Goal: Information Seeking & Learning: Understand process/instructions

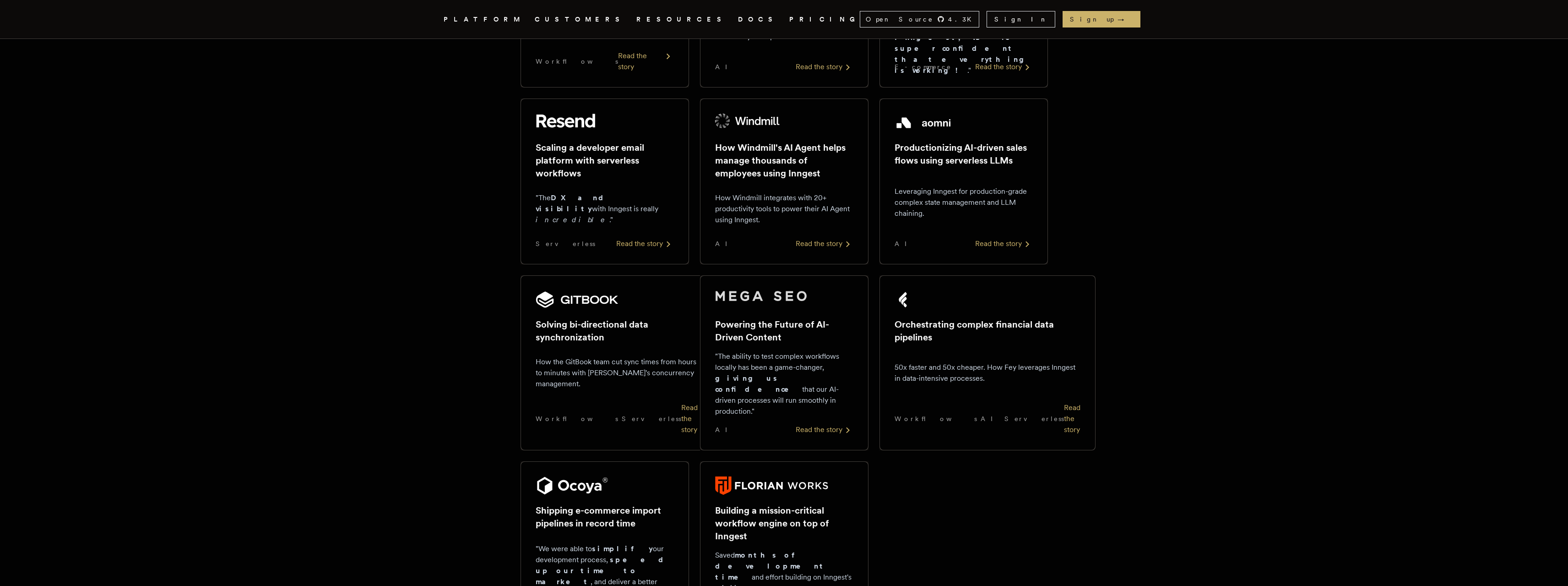
scroll to position [138, 0]
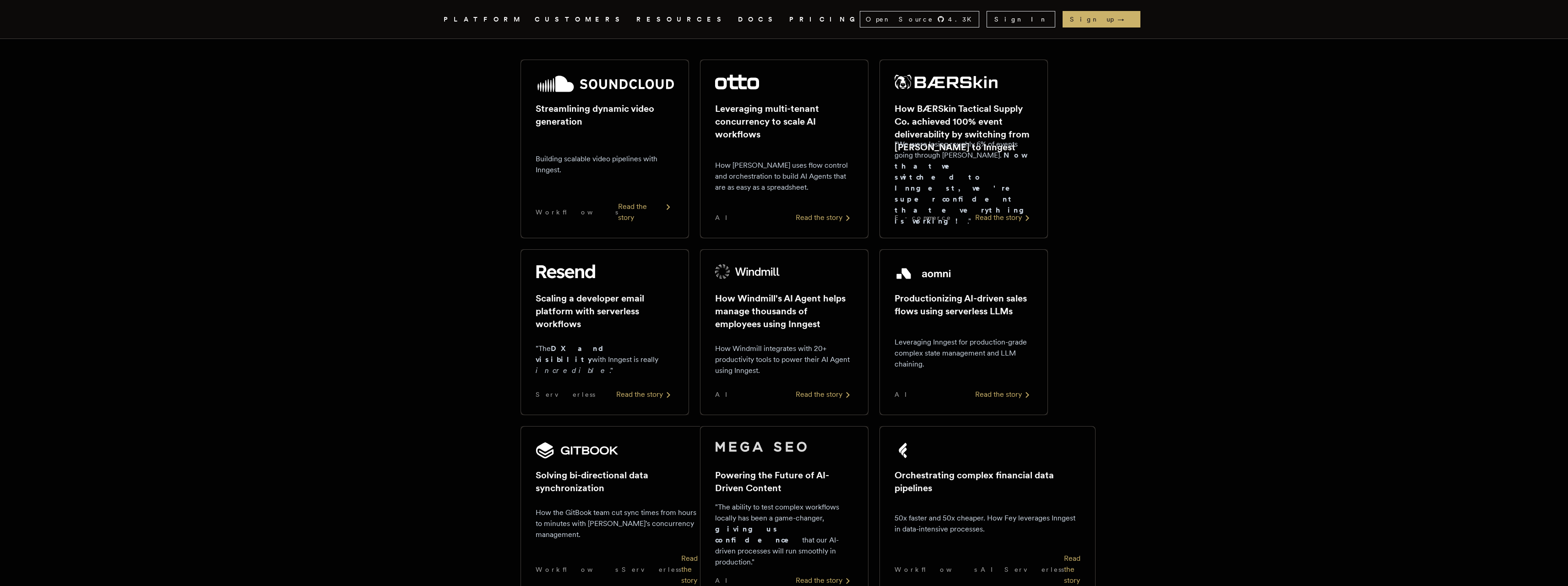
click at [738, 19] on link "DOCS" at bounding box center [758, 19] width 40 height 12
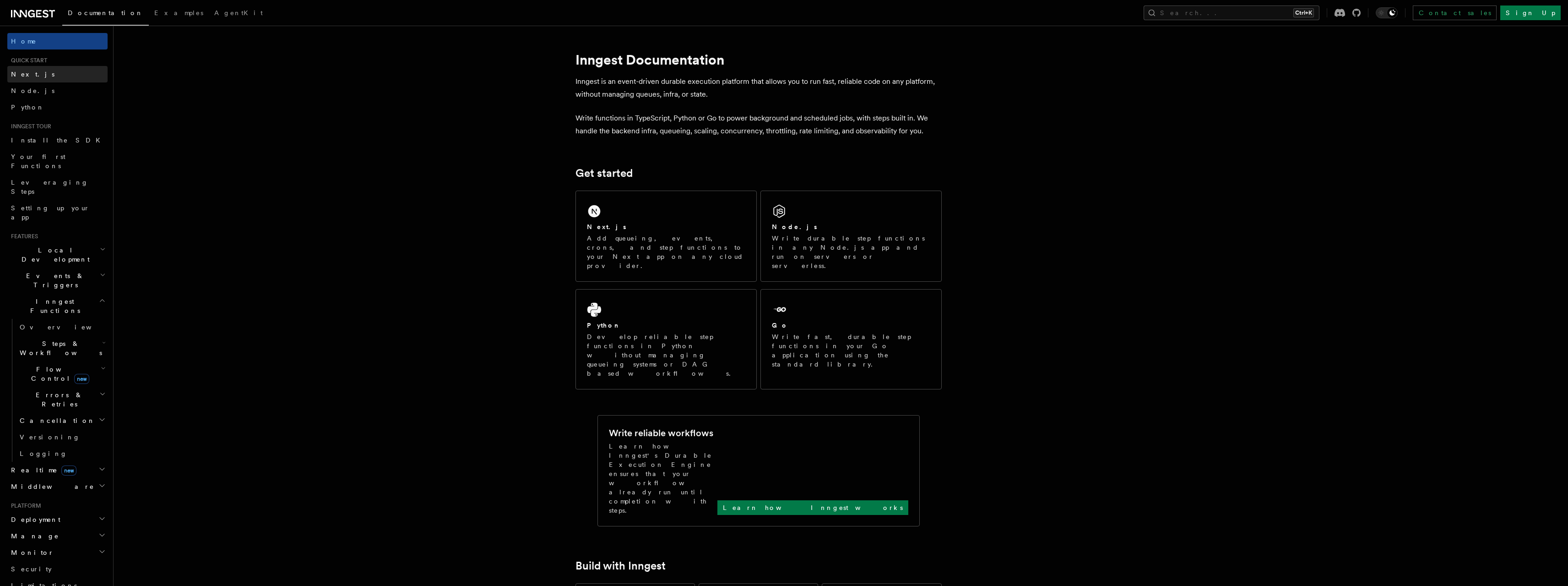
click at [41, 75] on link "Next.js" at bounding box center [57, 74] width 100 height 16
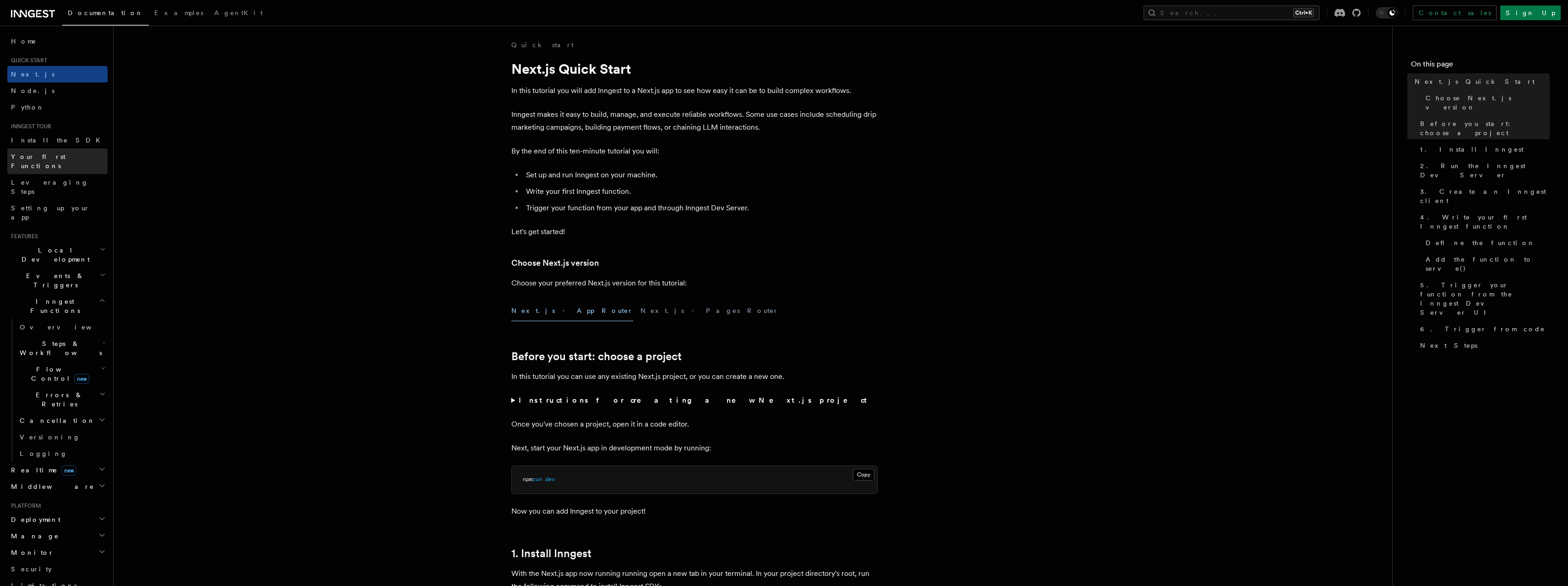
click at [60, 162] on link "Your first Functions" at bounding box center [57, 161] width 100 height 26
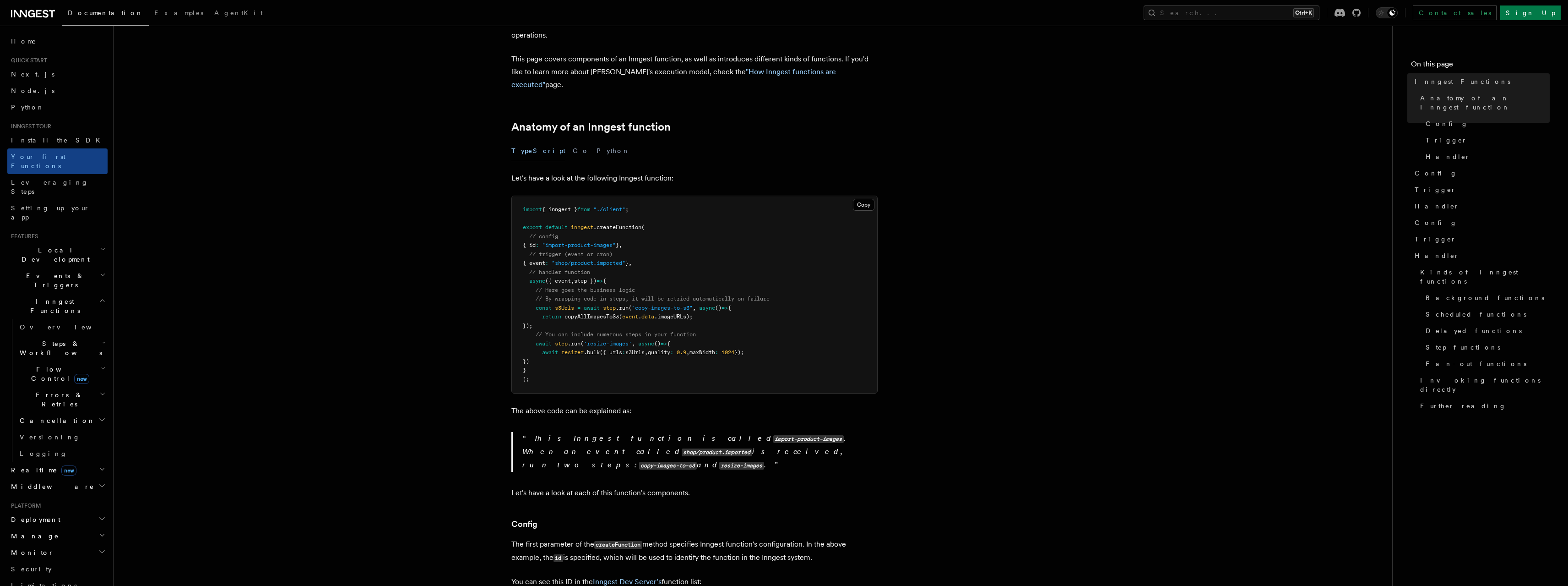
scroll to position [91, 0]
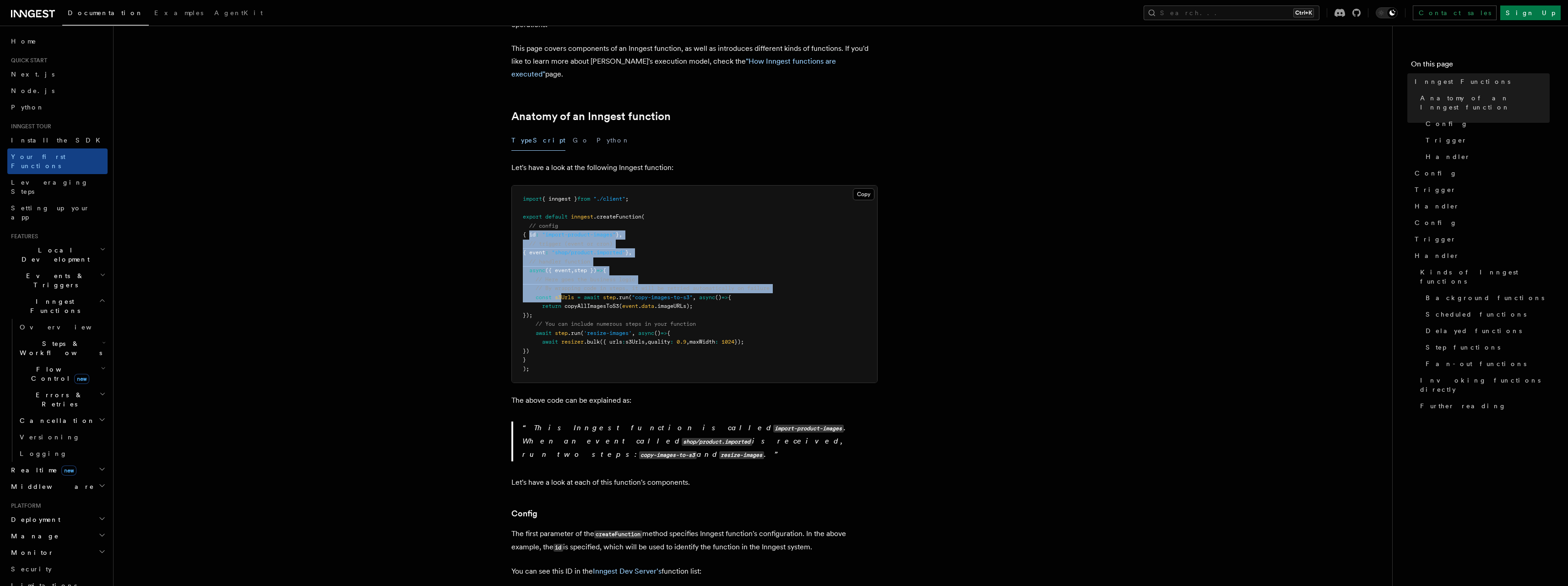
drag, startPoint x: 542, startPoint y: 222, endPoint x: 562, endPoint y: 282, distance: 63.2
click at [562, 282] on code "import { inngest } from "./client" ; export default inngest .createFunction ( /…" at bounding box center [646, 284] width 247 height 177
click at [562, 294] on span "s3Urls" at bounding box center [565, 297] width 19 height 7
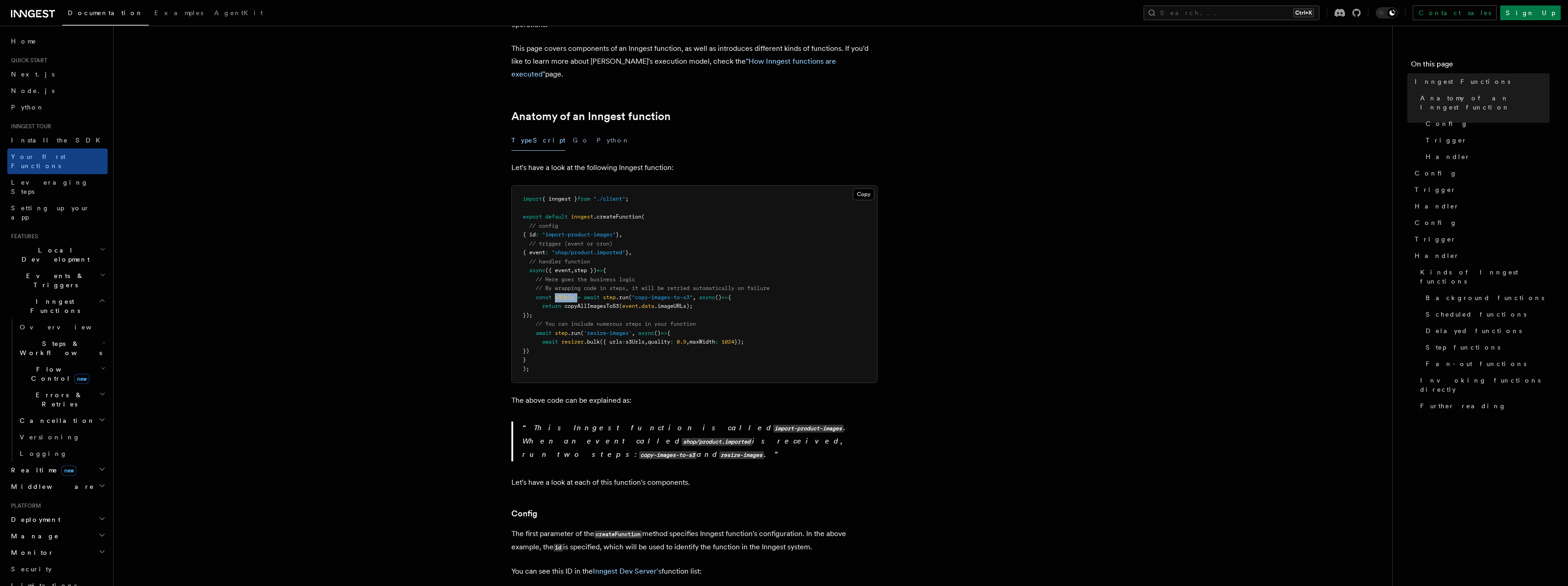
click at [562, 294] on span "s3Urls" at bounding box center [565, 297] width 19 height 7
click at [590, 294] on span "await" at bounding box center [592, 297] width 16 height 7
drag, startPoint x: 634, startPoint y: 283, endPoint x: 757, endPoint y: 297, distance: 123.8
click at [757, 297] on pre "import { inngest } from "./client" ; export default inngest .createFunction ( /…" at bounding box center [695, 284] width 365 height 197
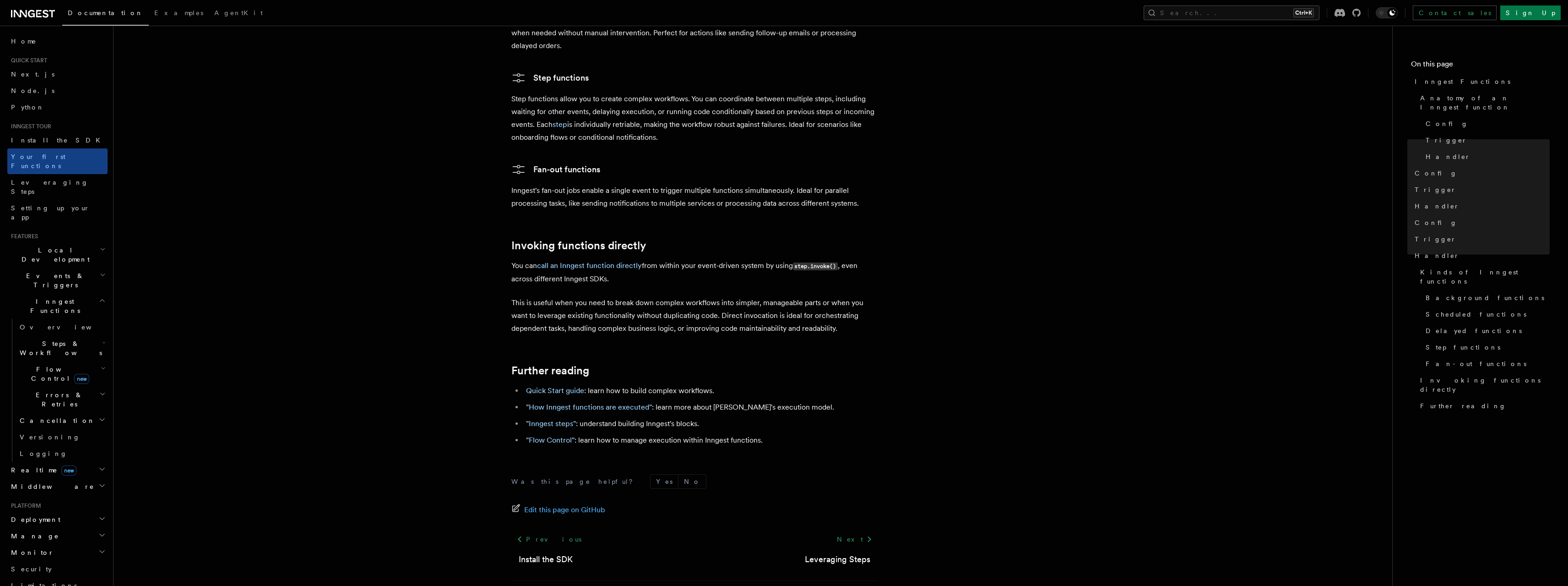
scroll to position [1659, 0]
